Goal: Task Accomplishment & Management: Complete application form

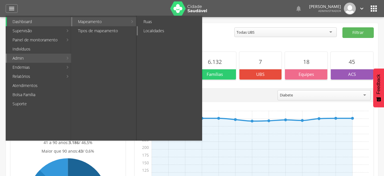
click at [160, 30] on link "Localidades" at bounding box center [170, 30] width 64 height 9
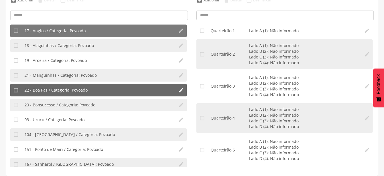
scroll to position [124, 0]
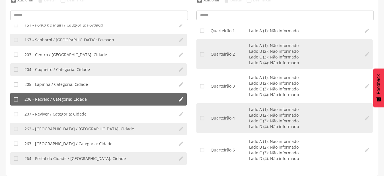
click at [87, 101] on li "206 - Recreio / Categoria: Cidade" at bounding box center [99, 99] width 154 height 13
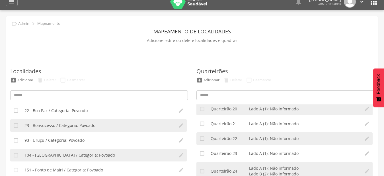
scroll to position [0, 0]
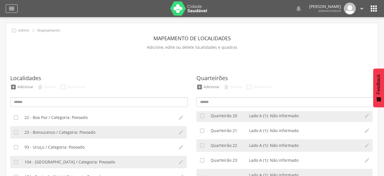
click at [13, 11] on icon "" at bounding box center [11, 8] width 7 height 7
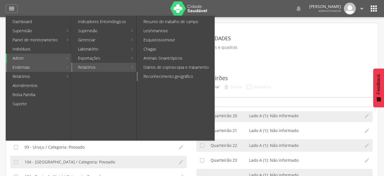
click at [173, 75] on link "Reconhecimento geográfico" at bounding box center [176, 76] width 77 height 9
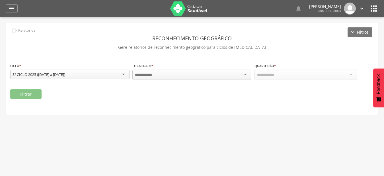
click at [226, 75] on div at bounding box center [191, 75] width 119 height 10
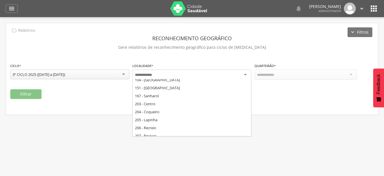
scroll to position [87, 0]
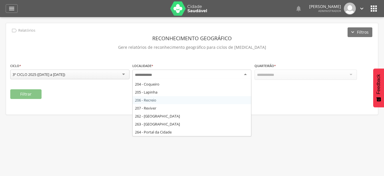
click at [161, 100] on div "**********" at bounding box center [192, 68] width 372 height 91
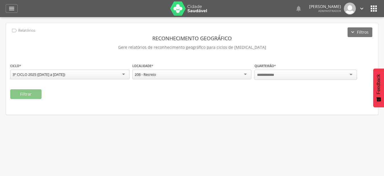
click at [329, 74] on div at bounding box center [306, 75] width 103 height 10
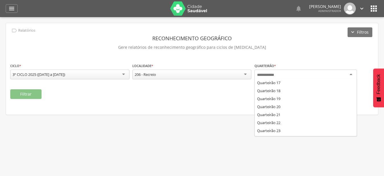
scroll to position [174, 0]
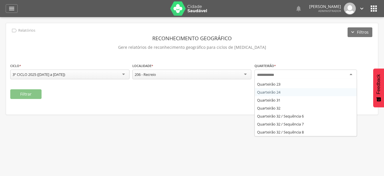
click at [291, 92] on fieldset "**********" at bounding box center [192, 81] width 364 height 36
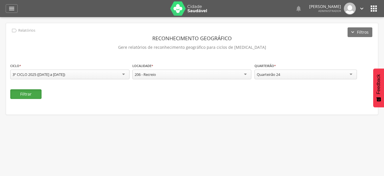
click at [32, 94] on button "Filtrar" at bounding box center [25, 94] width 31 height 10
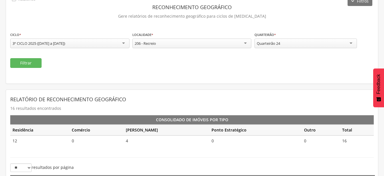
scroll to position [0, 0]
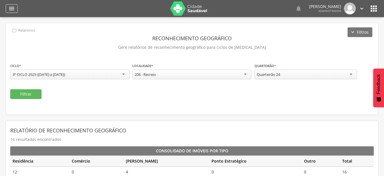
click at [16, 8] on div "" at bounding box center [12, 8] width 12 height 9
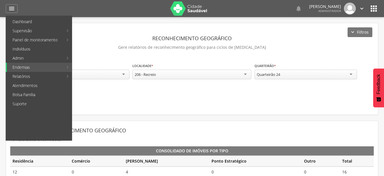
click at [130, 94] on div "Filtrar" at bounding box center [192, 94] width 364 height 10
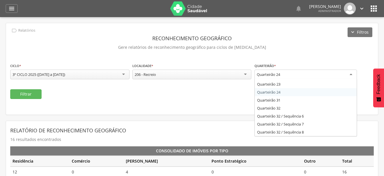
click at [305, 75] on div "Quarteirão 24" at bounding box center [306, 75] width 103 height 10
click at [307, 84] on div "**********" at bounding box center [314, 74] width 119 height 22
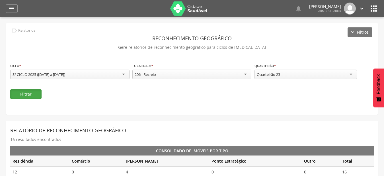
click at [34, 91] on button "Filtrar" at bounding box center [25, 94] width 31 height 10
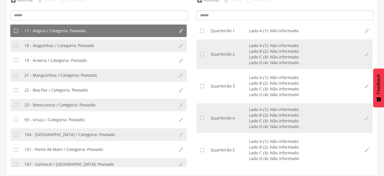
scroll to position [124, 0]
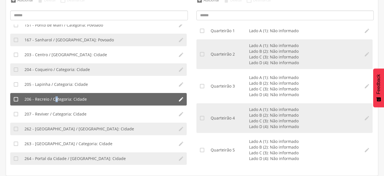
click at [56, 99] on span "206 - Recreio / Categoria: Cidade" at bounding box center [55, 99] width 62 height 6
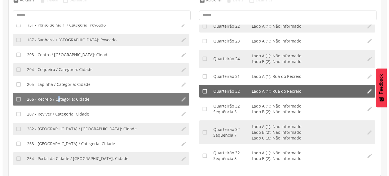
scroll to position [334, 0]
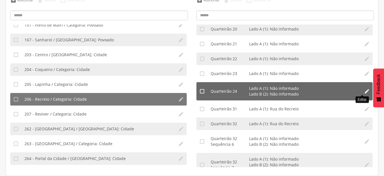
click at [364, 93] on icon "" at bounding box center [367, 91] width 6 height 6
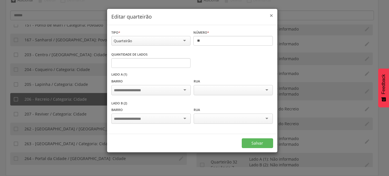
click at [271, 16] on span "×" at bounding box center [271, 15] width 3 height 8
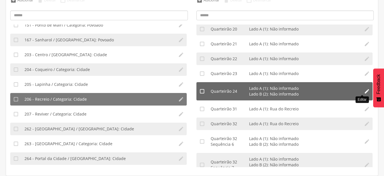
click at [364, 90] on icon "" at bounding box center [367, 91] width 6 height 6
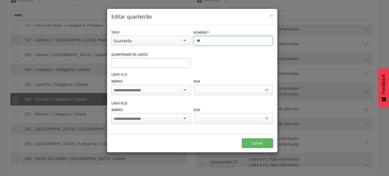
click at [208, 42] on input "**" at bounding box center [232, 41] width 79 height 10
click at [242, 138] on button "Salvar" at bounding box center [257, 143] width 31 height 10
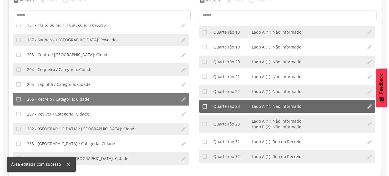
scroll to position [302, 0]
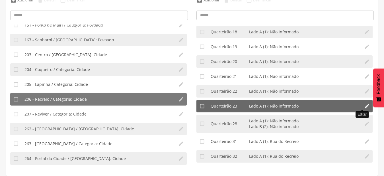
click at [364, 107] on icon "" at bounding box center [367, 106] width 6 height 6
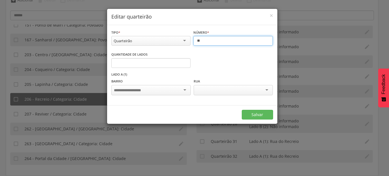
click at [206, 40] on input "**" at bounding box center [232, 41] width 79 height 10
click at [242, 110] on button "Salvar" at bounding box center [257, 115] width 31 height 10
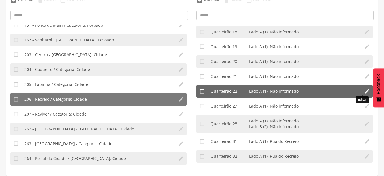
click at [364, 92] on icon "" at bounding box center [367, 91] width 6 height 6
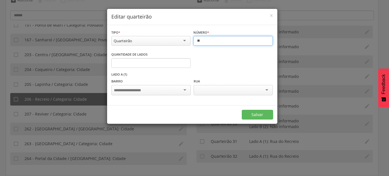
click at [213, 43] on input "**" at bounding box center [232, 41] width 79 height 10
click at [242, 110] on button "Salvar" at bounding box center [257, 115] width 31 height 10
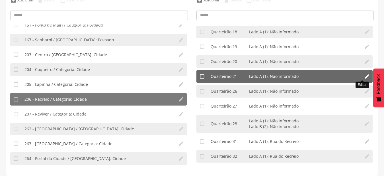
click at [364, 77] on icon "" at bounding box center [367, 76] width 6 height 6
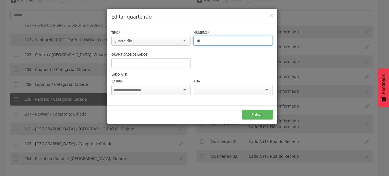
drag, startPoint x: 209, startPoint y: 41, endPoint x: 198, endPoint y: 43, distance: 11.5
click at [198, 43] on input "**" at bounding box center [232, 41] width 79 height 10
click at [220, 44] on input "**" at bounding box center [232, 41] width 79 height 10
click at [242, 110] on button "Salvar" at bounding box center [257, 115] width 31 height 10
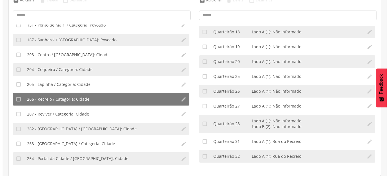
scroll to position [269, 0]
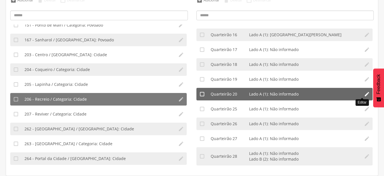
click at [364, 93] on icon "" at bounding box center [367, 94] width 6 height 6
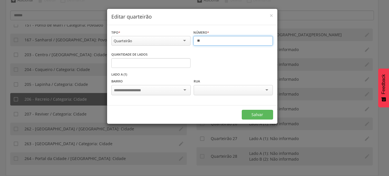
click at [209, 40] on input "**" at bounding box center [232, 41] width 79 height 10
click at [242, 110] on button "Salvar" at bounding box center [257, 115] width 31 height 10
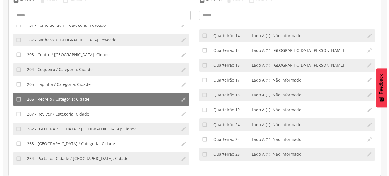
scroll to position [227, 0]
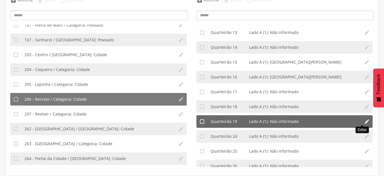
click at [364, 122] on icon "" at bounding box center [367, 122] width 6 height 6
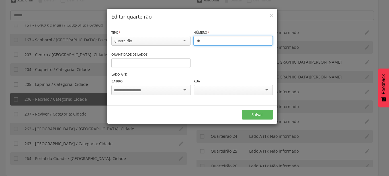
click at [208, 43] on input "**" at bounding box center [232, 41] width 79 height 10
type input "*"
click at [242, 110] on button "Salvar" at bounding box center [257, 115] width 31 height 10
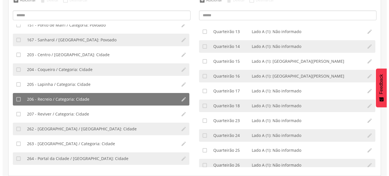
scroll to position [260, 0]
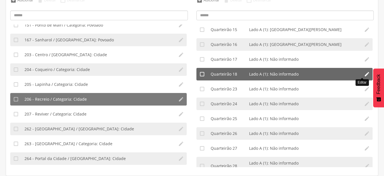
click at [364, 74] on icon "" at bounding box center [367, 74] width 6 height 6
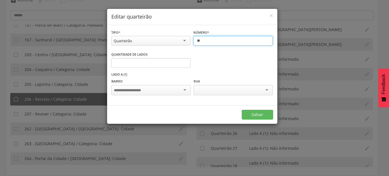
drag, startPoint x: 208, startPoint y: 39, endPoint x: 193, endPoint y: 41, distance: 14.9
click at [193, 41] on input "**" at bounding box center [232, 41] width 79 height 10
click at [242, 110] on button "Salvar" at bounding box center [257, 115] width 31 height 10
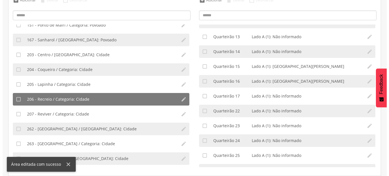
scroll to position [227, 0]
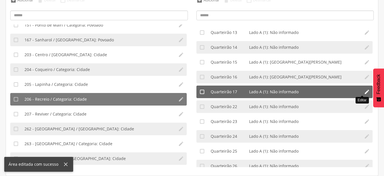
click at [364, 91] on icon "" at bounding box center [367, 92] width 6 height 6
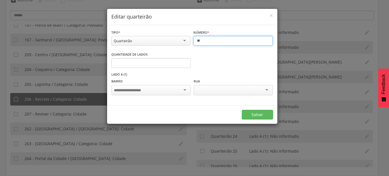
drag, startPoint x: 209, startPoint y: 40, endPoint x: 196, endPoint y: 42, distance: 13.5
click at [196, 42] on input "**" at bounding box center [232, 41] width 79 height 10
click at [242, 110] on button "Salvar" at bounding box center [257, 115] width 31 height 10
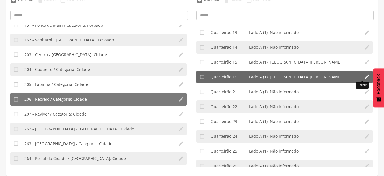
click at [364, 77] on icon "" at bounding box center [367, 77] width 6 height 6
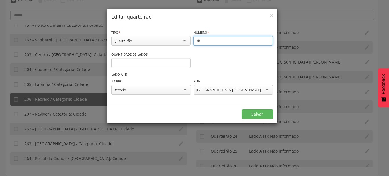
drag, startPoint x: 210, startPoint y: 39, endPoint x: 194, endPoint y: 41, distance: 16.0
click at [194, 41] on input "**" at bounding box center [232, 41] width 79 height 10
click at [242, 109] on button "Salvar" at bounding box center [257, 114] width 31 height 10
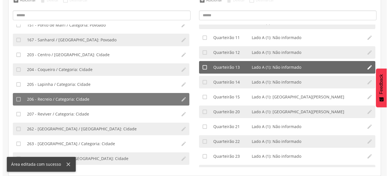
scroll to position [195, 0]
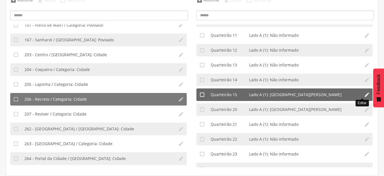
click at [364, 93] on icon "" at bounding box center [367, 95] width 6 height 6
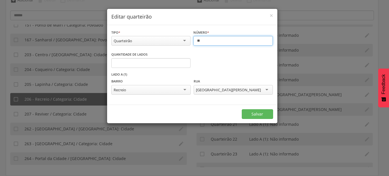
drag, startPoint x: 207, startPoint y: 42, endPoint x: 191, endPoint y: 42, distance: 15.4
click at [193, 42] on input "**" at bounding box center [232, 41] width 79 height 10
type input "**"
click at [242, 109] on button "Salvar" at bounding box center [257, 114] width 31 height 10
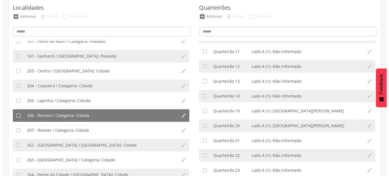
scroll to position [58, 0]
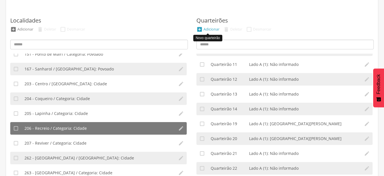
click at [213, 31] on div "Adicionar" at bounding box center [212, 29] width 16 height 5
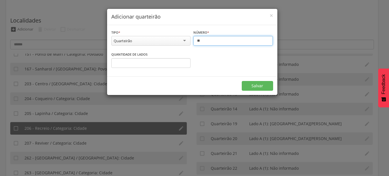
click at [210, 41] on input "**" at bounding box center [232, 41] width 79 height 10
type input "**"
type input "*"
click at [185, 62] on input "*" at bounding box center [150, 63] width 79 height 10
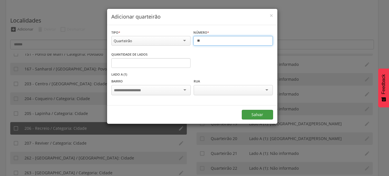
type input "**"
click at [264, 117] on button "Salvar" at bounding box center [257, 115] width 31 height 10
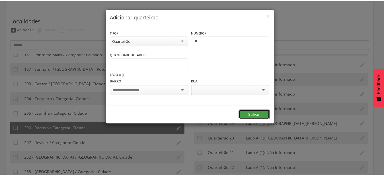
scroll to position [0, 0]
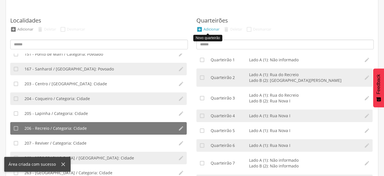
click at [211, 29] on div "Adicionar" at bounding box center [212, 29] width 16 height 5
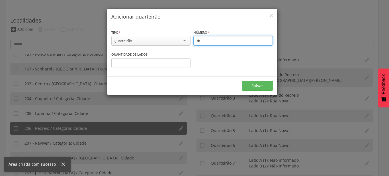
click at [208, 42] on input "**" at bounding box center [232, 41] width 79 height 10
type input "**"
click at [186, 61] on input "*" at bounding box center [150, 63] width 79 height 10
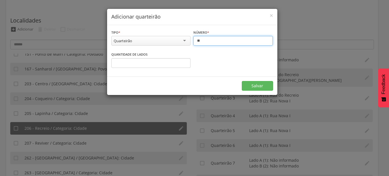
click at [186, 61] on input "*" at bounding box center [150, 63] width 79 height 10
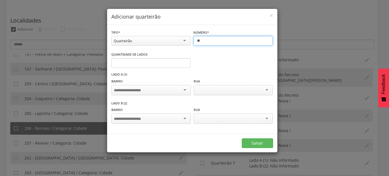
type input "*"
click at [185, 65] on input "*" at bounding box center [150, 63] width 79 height 10
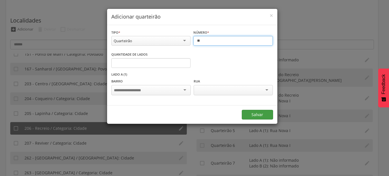
type input "**"
click at [257, 117] on button "Salvar" at bounding box center [257, 115] width 31 height 10
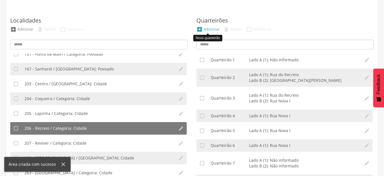
click at [215, 29] on div "Adicionar" at bounding box center [212, 29] width 16 height 5
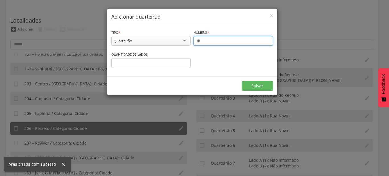
click at [201, 43] on input "**" at bounding box center [232, 41] width 79 height 10
type input "**"
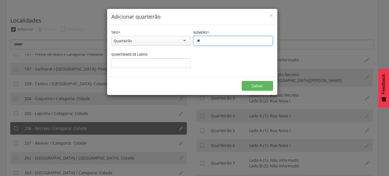
click at [187, 62] on input "*" at bounding box center [150, 63] width 79 height 10
type input "*"
click at [187, 62] on input "*" at bounding box center [150, 63] width 79 height 10
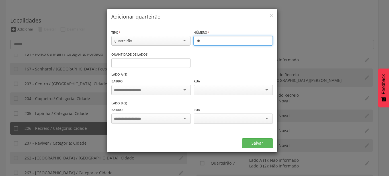
type input "**"
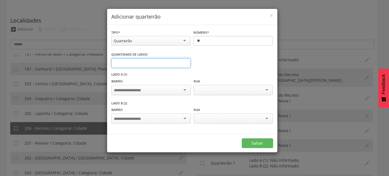
click at [186, 66] on input "*" at bounding box center [150, 63] width 79 height 10
type input "*"
click at [186, 64] on input "*" at bounding box center [150, 63] width 79 height 10
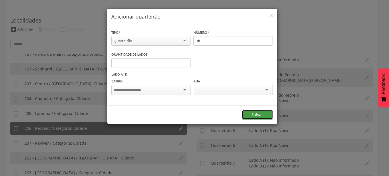
click at [248, 116] on button "Salvar" at bounding box center [257, 115] width 31 height 10
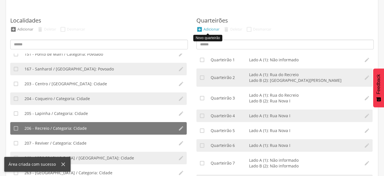
click at [208, 28] on div "Adicionar" at bounding box center [212, 29] width 16 height 5
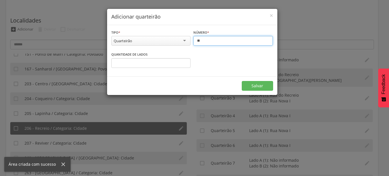
click at [205, 42] on input "**" at bounding box center [232, 41] width 79 height 10
type input "**"
click at [185, 62] on input "*" at bounding box center [150, 63] width 79 height 10
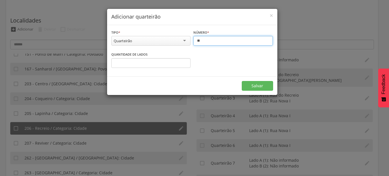
click at [185, 62] on input "*" at bounding box center [150, 63] width 79 height 10
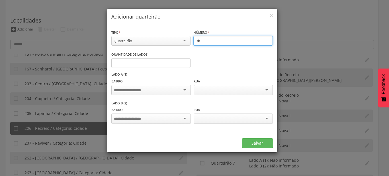
type input "*"
click at [185, 63] on input "*" at bounding box center [150, 63] width 79 height 10
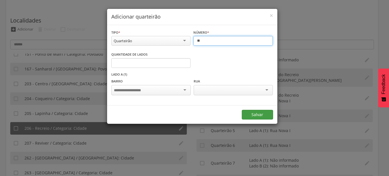
type input "**"
click at [251, 111] on button "Salvar" at bounding box center [257, 115] width 31 height 10
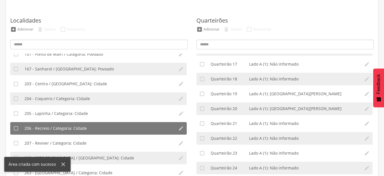
scroll to position [260, 0]
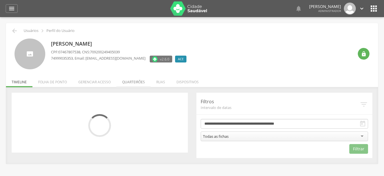
click at [140, 84] on li "Quarteirões" at bounding box center [134, 80] width 34 height 13
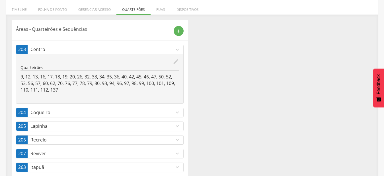
scroll to position [84, 0]
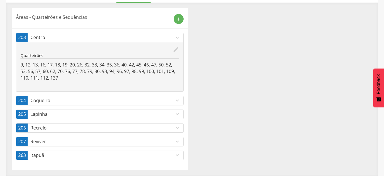
click at [151, 132] on link "206 Recreio expand_more" at bounding box center [99, 127] width 167 height 9
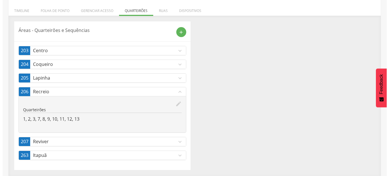
scroll to position [71, 0]
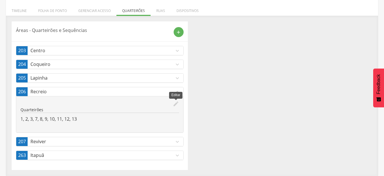
click at [177, 102] on icon "edit" at bounding box center [176, 104] width 6 height 6
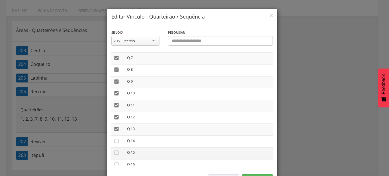
scroll to position [130, 0]
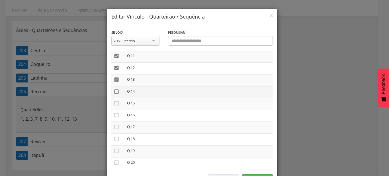
click at [115, 90] on icon "" at bounding box center [117, 92] width 6 height 6
click at [115, 101] on icon "" at bounding box center [117, 103] width 6 height 6
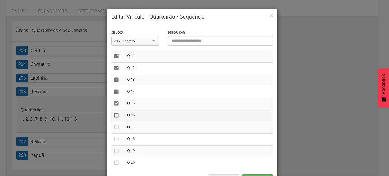
click at [117, 112] on icon "" at bounding box center [117, 115] width 6 height 6
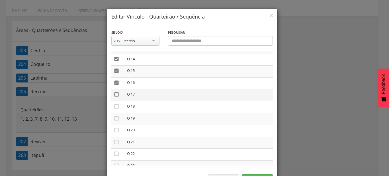
click at [114, 92] on icon "" at bounding box center [117, 94] width 6 height 6
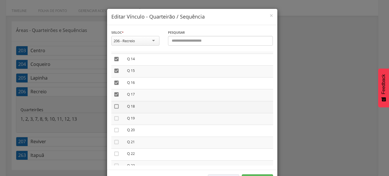
click at [114, 103] on icon "" at bounding box center [117, 106] width 6 height 6
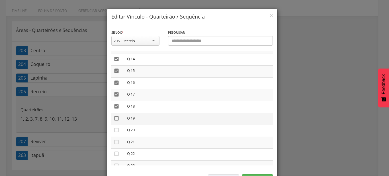
click at [114, 115] on icon "" at bounding box center [117, 118] width 6 height 6
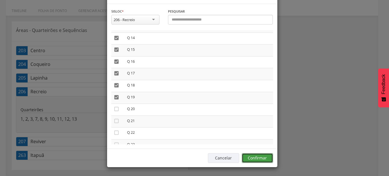
click at [258, 158] on button "Confirmar" at bounding box center [257, 158] width 31 height 10
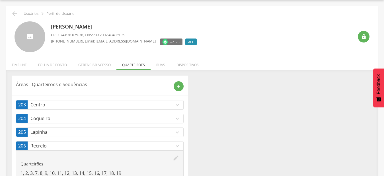
scroll to position [71, 0]
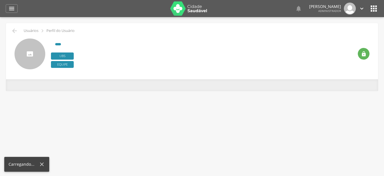
type input "**********"
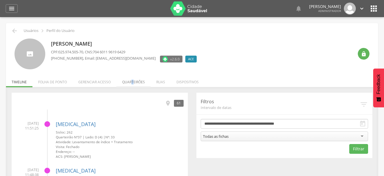
click at [132, 79] on li "Quarteirões" at bounding box center [134, 80] width 34 height 13
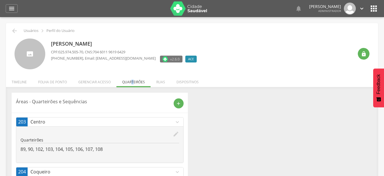
scroll to position [85, 0]
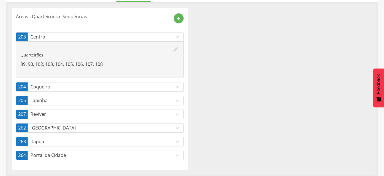
click at [128, 130] on p "[GEOGRAPHIC_DATA]" at bounding box center [102, 127] width 144 height 7
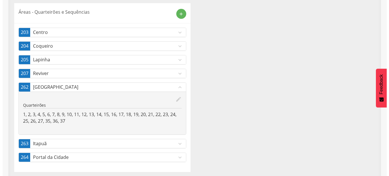
scroll to position [91, 0]
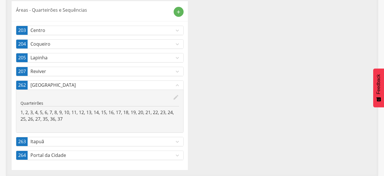
click at [170, 95] on div "edit" at bounding box center [100, 97] width 159 height 6
click at [177, 98] on icon "edit" at bounding box center [176, 97] width 6 height 6
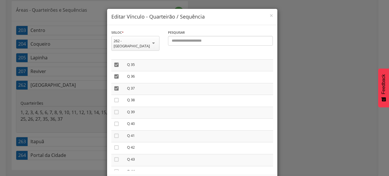
scroll to position [422, 0]
click at [115, 85] on icon "" at bounding box center [117, 88] width 6 height 6
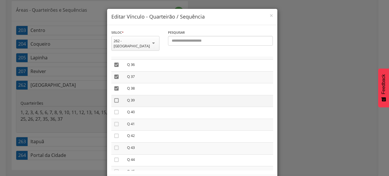
click at [117, 95] on td "" at bounding box center [117, 101] width 13 height 12
click at [116, 97] on icon "" at bounding box center [117, 100] width 6 height 6
click at [114, 109] on icon "" at bounding box center [117, 112] width 6 height 6
click at [114, 121] on icon "" at bounding box center [117, 124] width 6 height 6
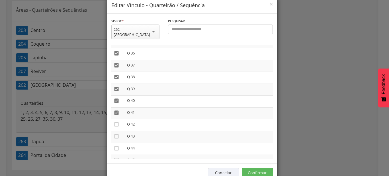
scroll to position [21, 0]
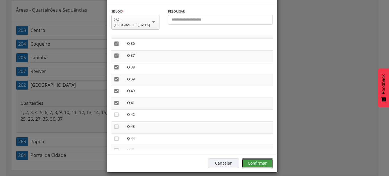
click at [258, 158] on button "Confirmar" at bounding box center [257, 163] width 31 height 10
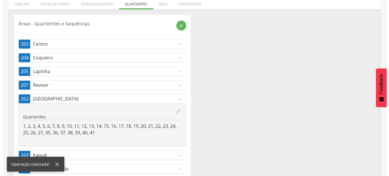
scroll to position [91, 0]
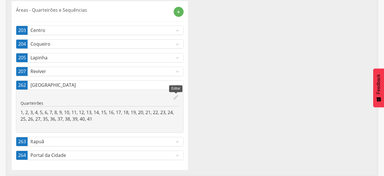
click at [177, 98] on icon "edit" at bounding box center [176, 97] width 6 height 6
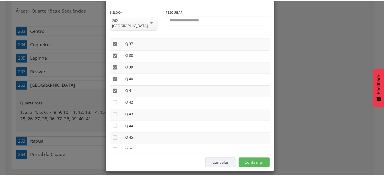
scroll to position [443, 0]
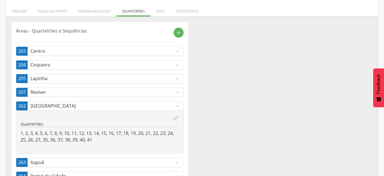
scroll to position [0, 0]
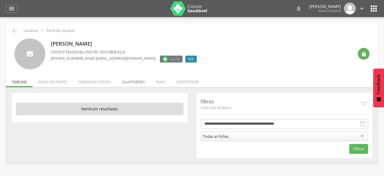
click at [143, 82] on li "Quarteirões" at bounding box center [134, 80] width 34 height 13
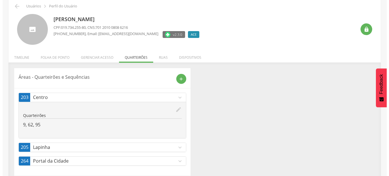
scroll to position [30, 0]
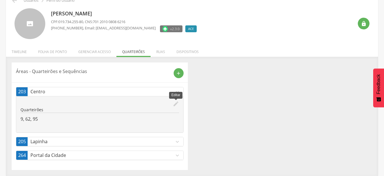
click at [176, 102] on icon "edit" at bounding box center [176, 104] width 6 height 6
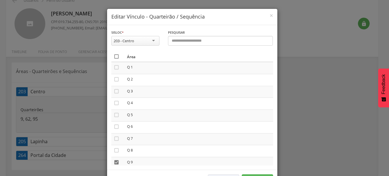
click at [114, 56] on icon "" at bounding box center [117, 57] width 6 height 6
click at [114, 56] on icon "" at bounding box center [117, 57] width 6 height 6
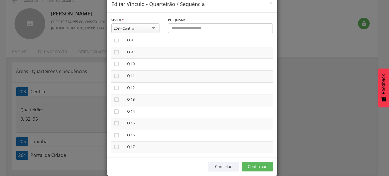
scroll to position [21, 0]
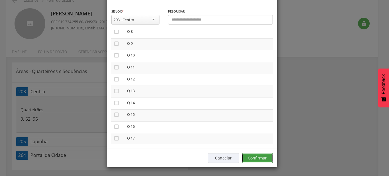
click at [261, 162] on button "Confirmar" at bounding box center [257, 158] width 31 height 10
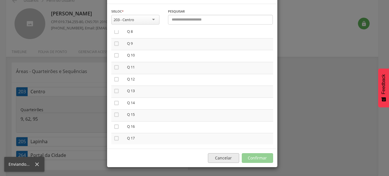
scroll to position [17, 0]
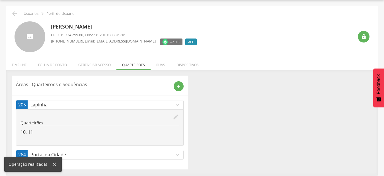
click at [177, 117] on icon "edit" at bounding box center [176, 117] width 6 height 6
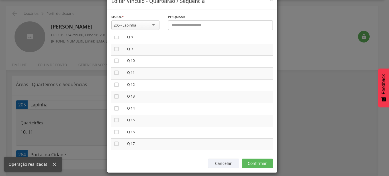
scroll to position [21, 0]
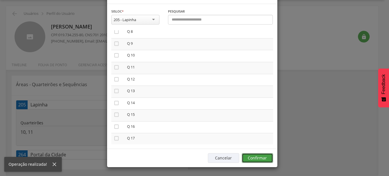
click at [261, 154] on button "Confirmar" at bounding box center [257, 158] width 31 height 10
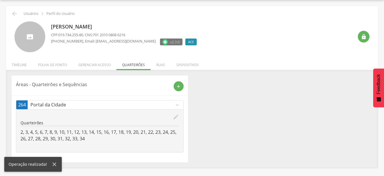
click at [175, 119] on icon "edit" at bounding box center [176, 117] width 6 height 6
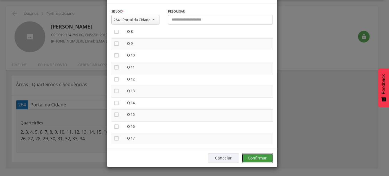
click at [258, 158] on button "Confirmar" at bounding box center [257, 158] width 31 height 10
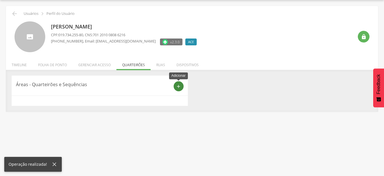
click at [180, 87] on icon "add" at bounding box center [178, 86] width 5 height 5
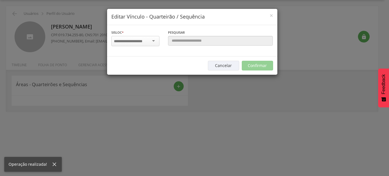
click at [153, 43] on div at bounding box center [135, 41] width 48 height 10
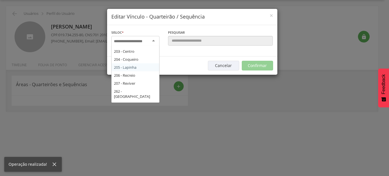
scroll to position [97, 0]
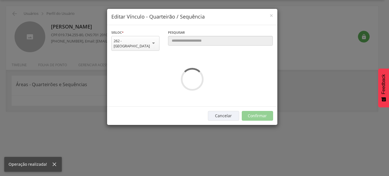
click at [141, 78] on div "**********" at bounding box center [192, 65] width 170 height 81
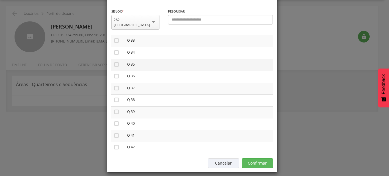
scroll to position [443, 0]
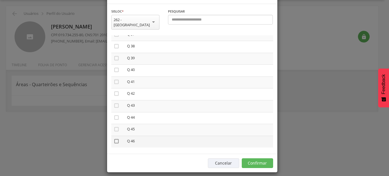
click at [114, 144] on icon "" at bounding box center [117, 141] width 6 height 6
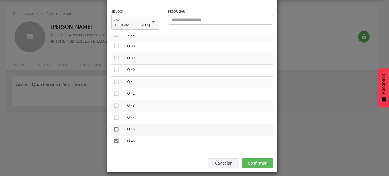
click at [115, 132] on icon "" at bounding box center [117, 129] width 6 height 6
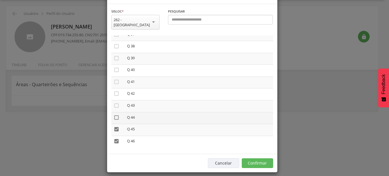
click at [115, 120] on icon "" at bounding box center [117, 118] width 6 height 6
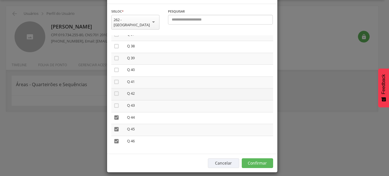
drag, startPoint x: 115, startPoint y: 120, endPoint x: 115, endPoint y: 112, distance: 8.0
click at [115, 108] on icon "" at bounding box center [117, 106] width 6 height 6
click at [114, 96] on icon "" at bounding box center [117, 94] width 6 height 6
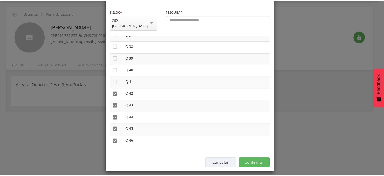
scroll to position [21, 0]
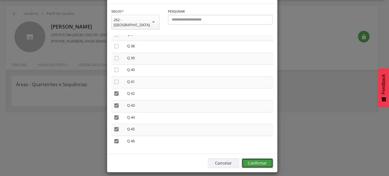
click at [256, 158] on button "Confirmar" at bounding box center [257, 163] width 31 height 10
